Goal: Information Seeking & Learning: Get advice/opinions

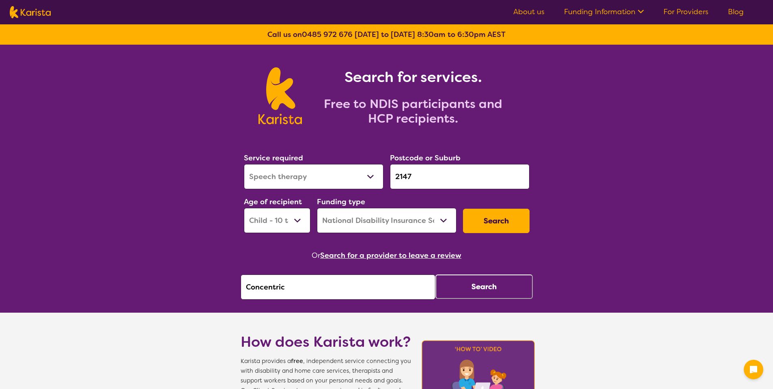
select select "Speech therapy"
select select "CH"
select select "NDIS"
click at [461, 282] on button "Search" at bounding box center [484, 286] width 97 height 24
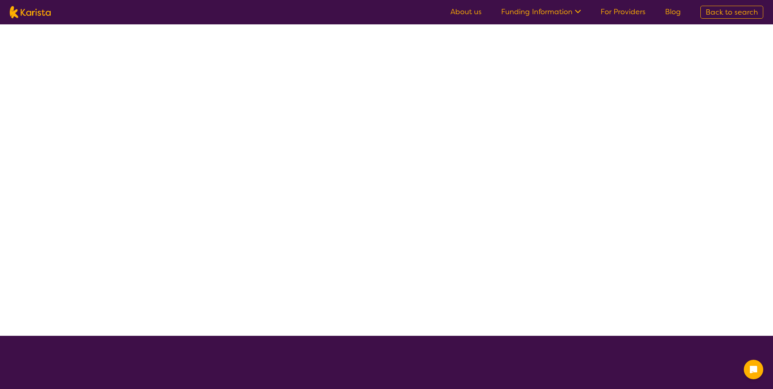
select select "by_score"
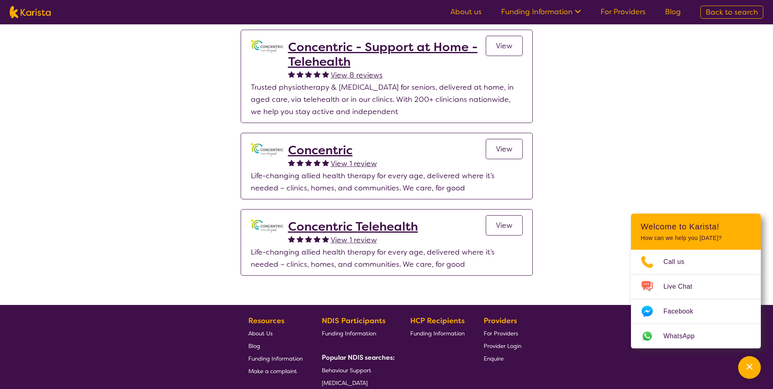
scroll to position [149, 0]
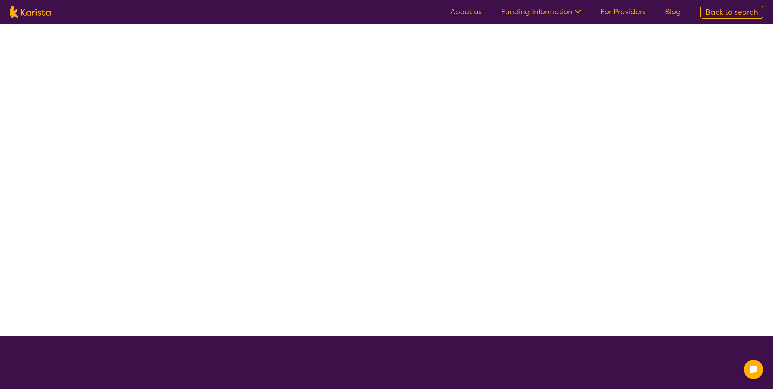
select select "by_score"
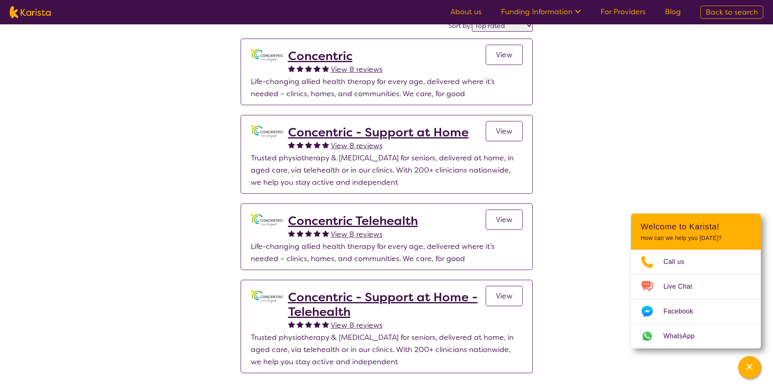
scroll to position [14, 0]
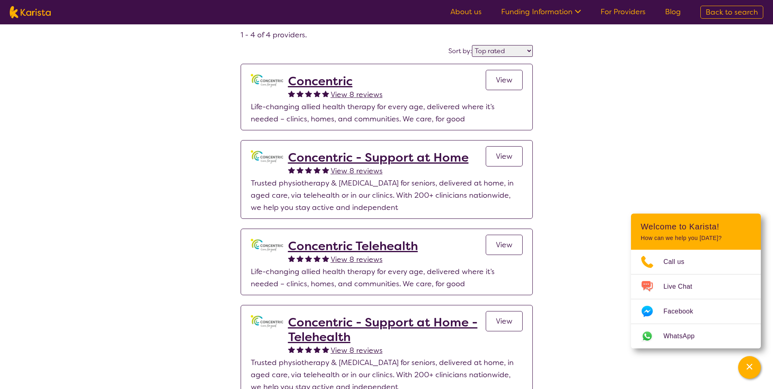
click at [621, 106] on div "1 - 4 of 4 providers . Sort by: Highly reviewed Top rated Concentric View 8 rev…" at bounding box center [386, 219] width 773 height 417
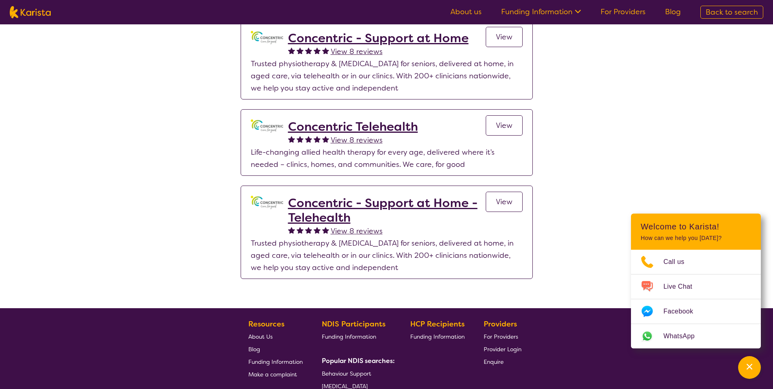
scroll to position [148, 0]
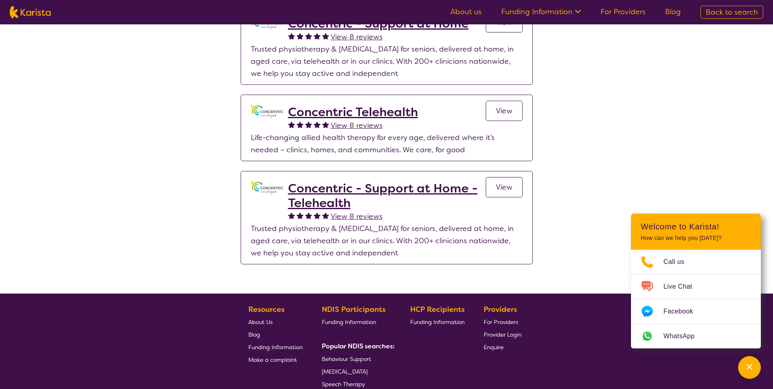
click at [345, 123] on span "View 8 reviews" at bounding box center [357, 126] width 52 height 10
